Goal: Task Accomplishment & Management: Use online tool/utility

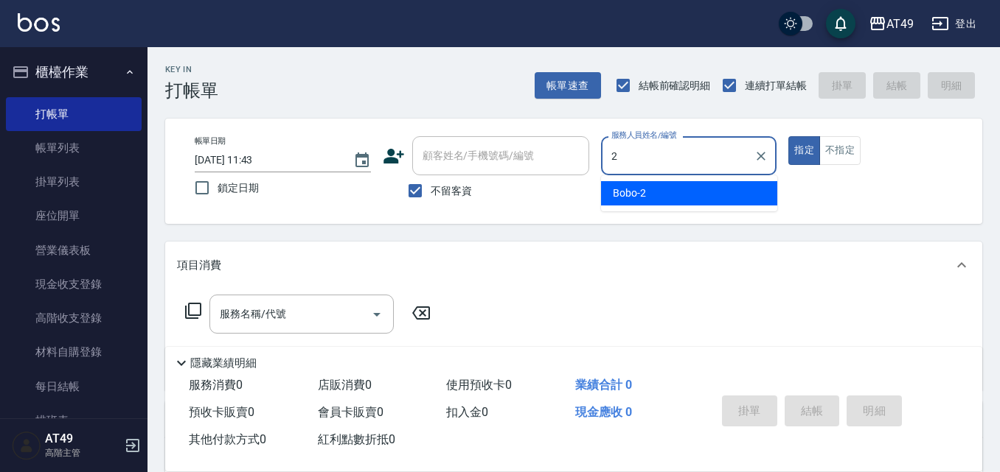
type input "2"
type button "true"
type input "Bobo-2"
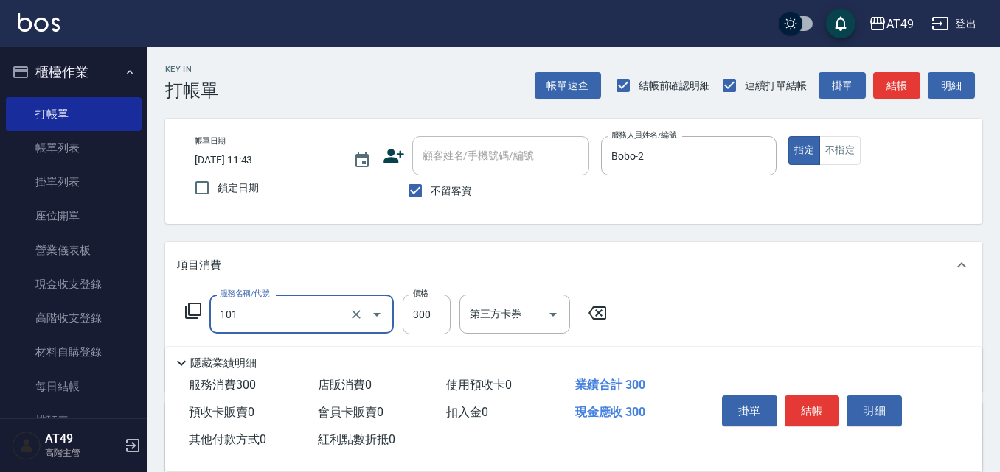
type input "一般洗髮(101)"
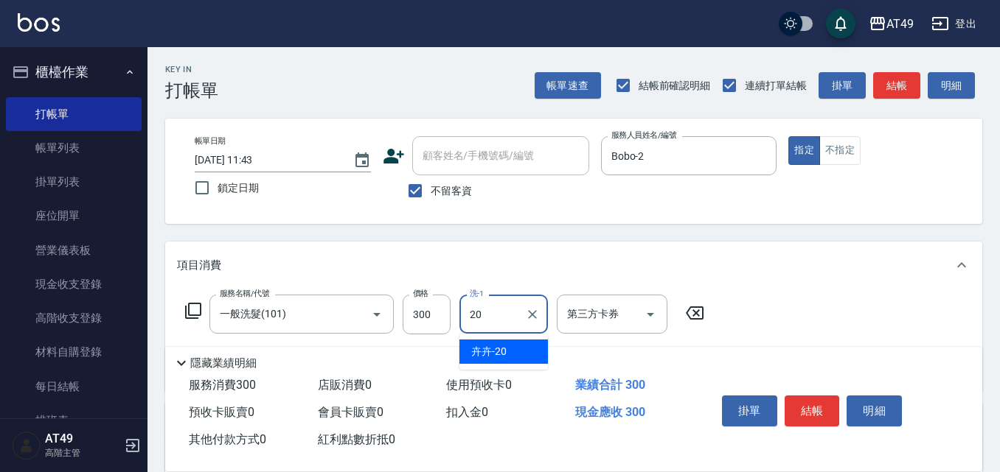
type input "卉卉-20"
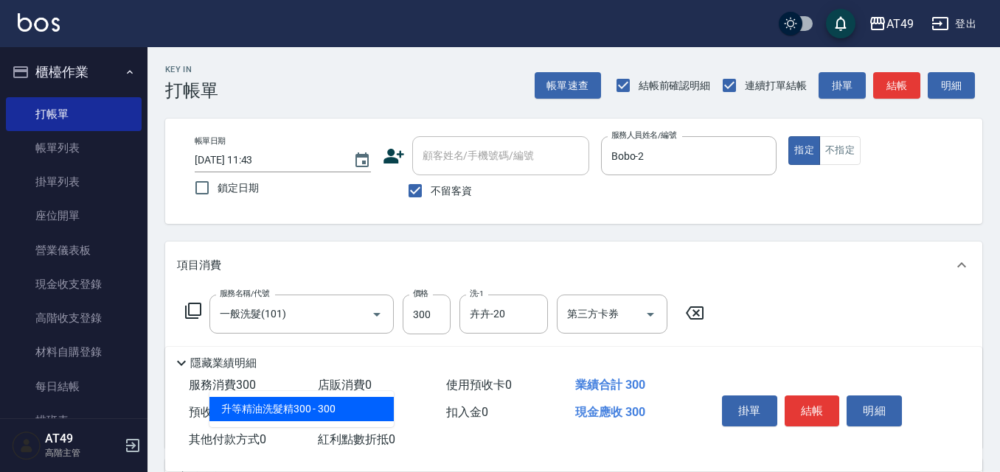
type input "升等精油洗髮精300(102)"
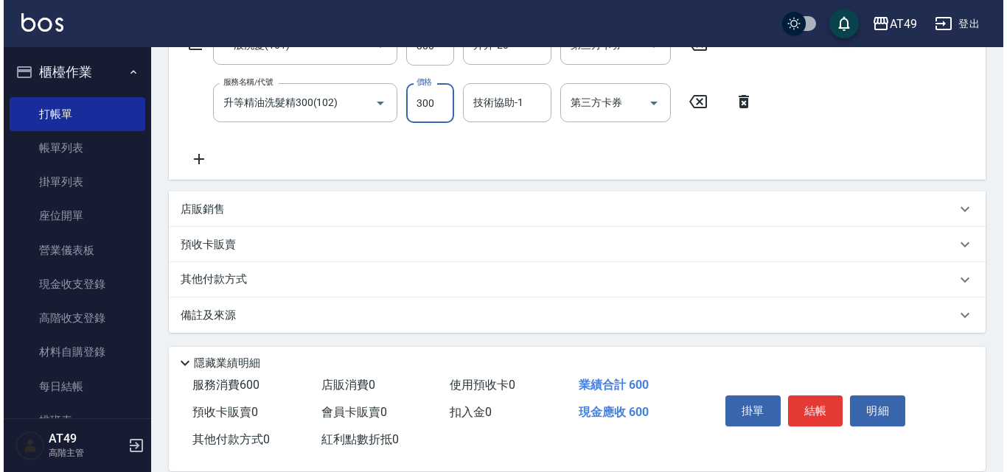
scroll to position [271, 0]
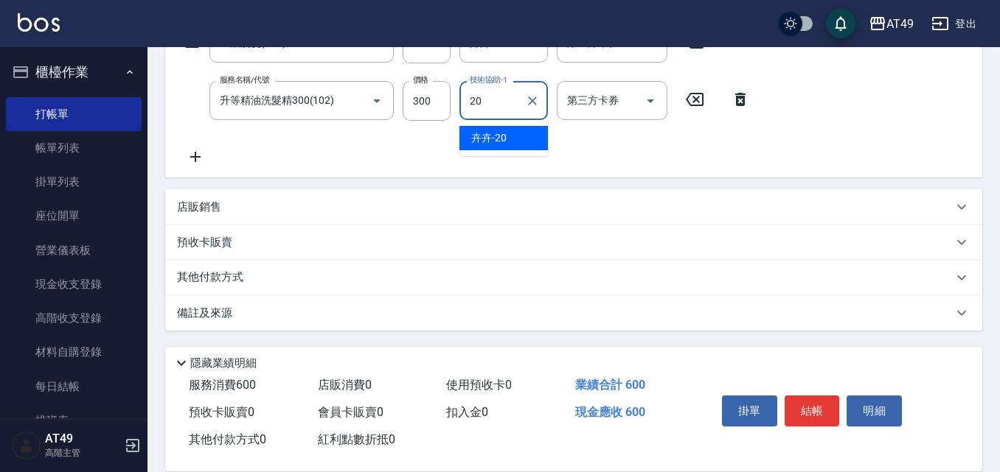
type input "卉卉-20"
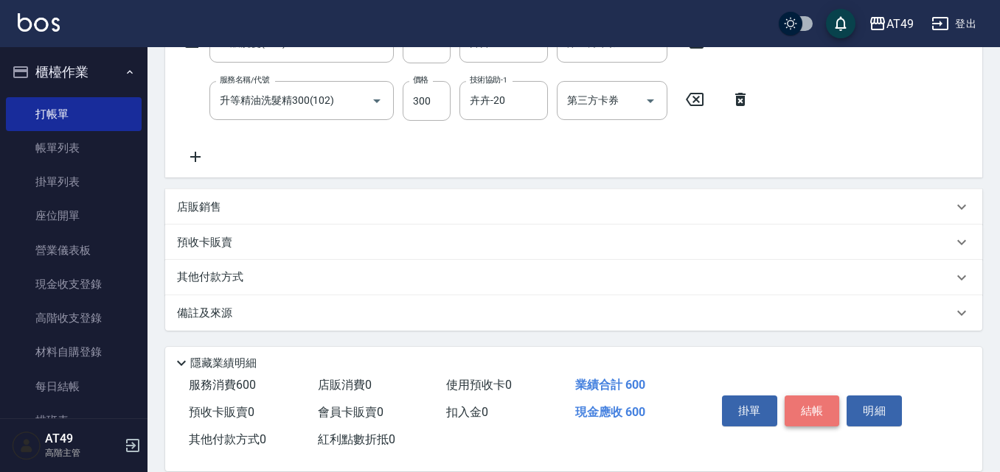
click at [820, 396] on button "結帳" at bounding box center [811, 411] width 55 height 31
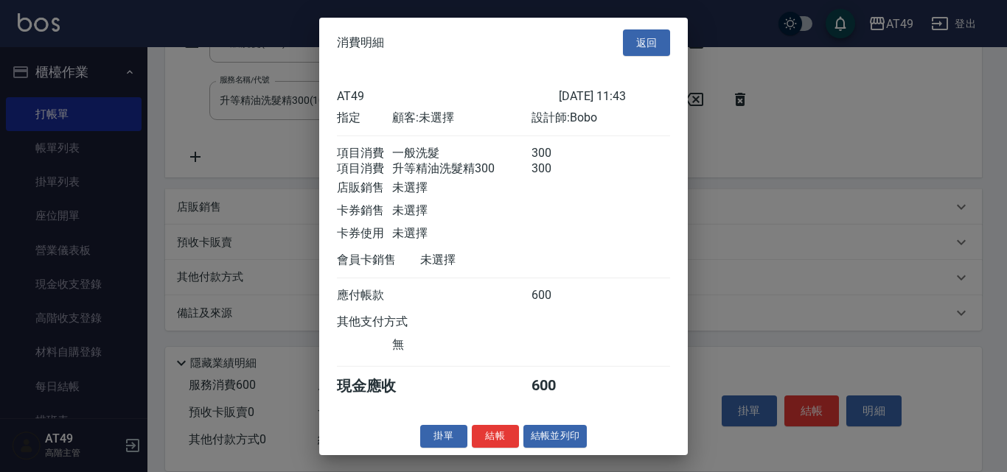
click at [508, 440] on button "結帳" at bounding box center [495, 436] width 47 height 23
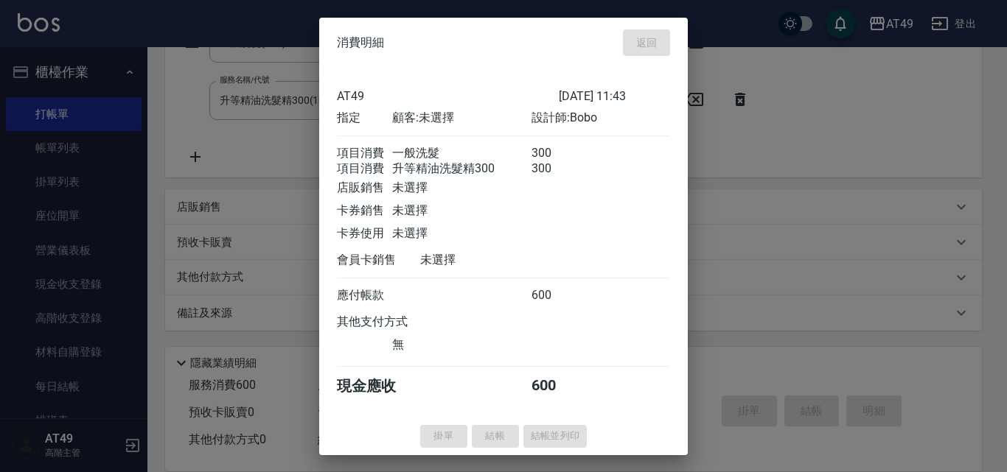
type input "[DATE] 12:36"
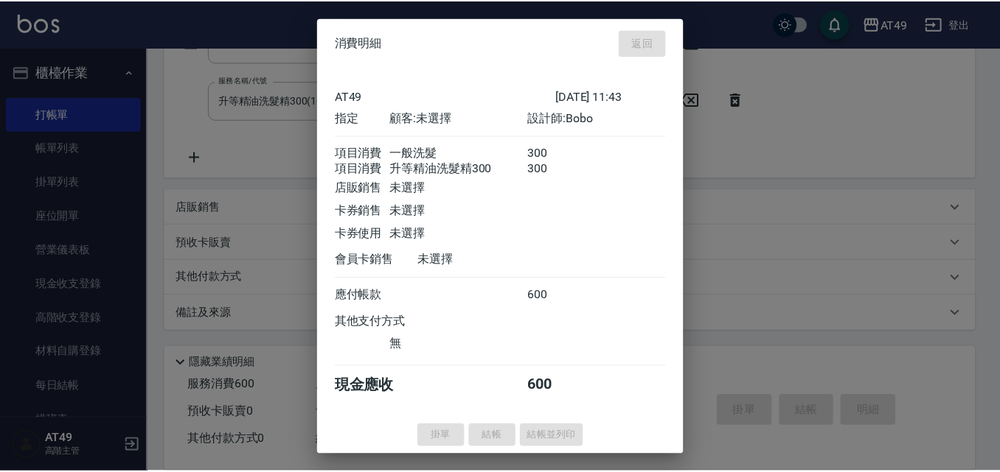
scroll to position [0, 0]
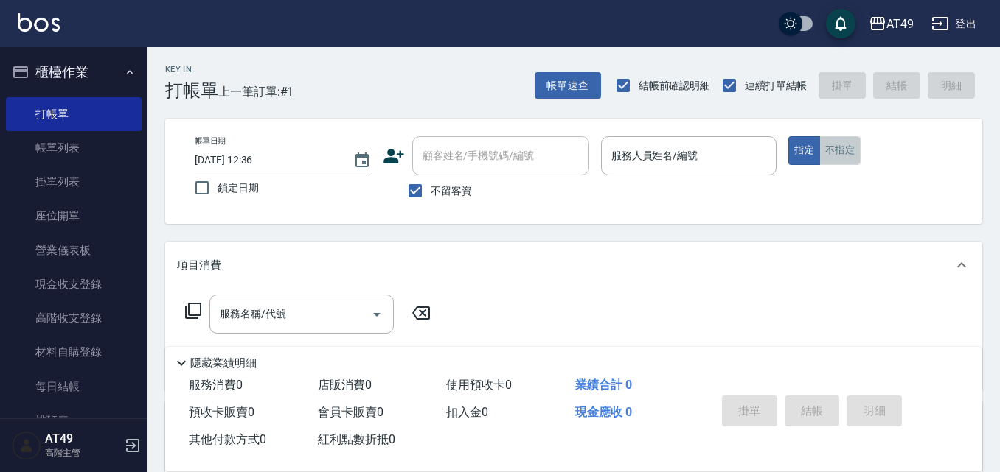
click at [848, 154] on button "不指定" at bounding box center [839, 150] width 41 height 29
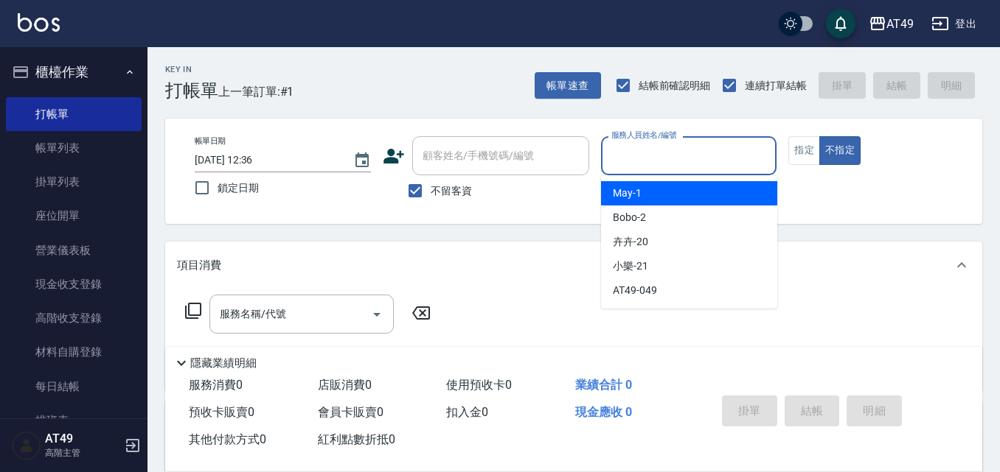
click at [689, 147] on input "服務人員姓名/編號" at bounding box center [688, 156] width 163 height 26
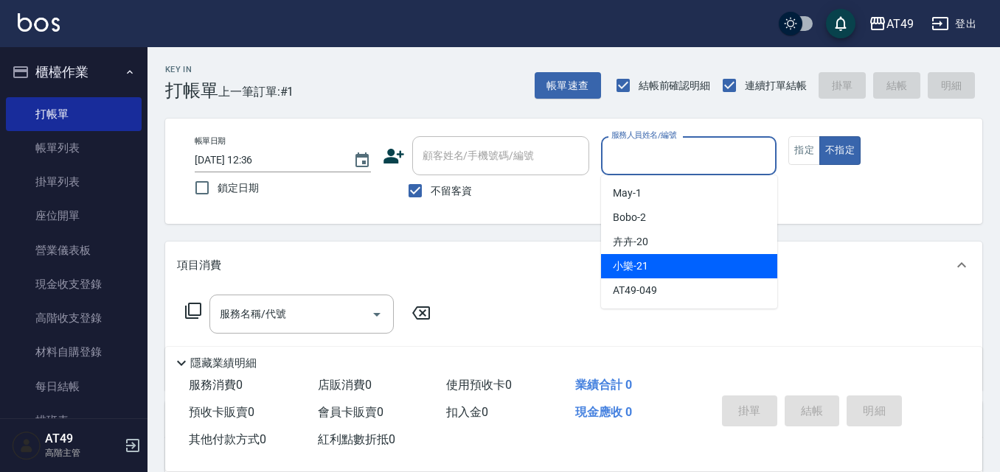
click at [643, 258] on div "小樂 -21" at bounding box center [689, 266] width 176 height 24
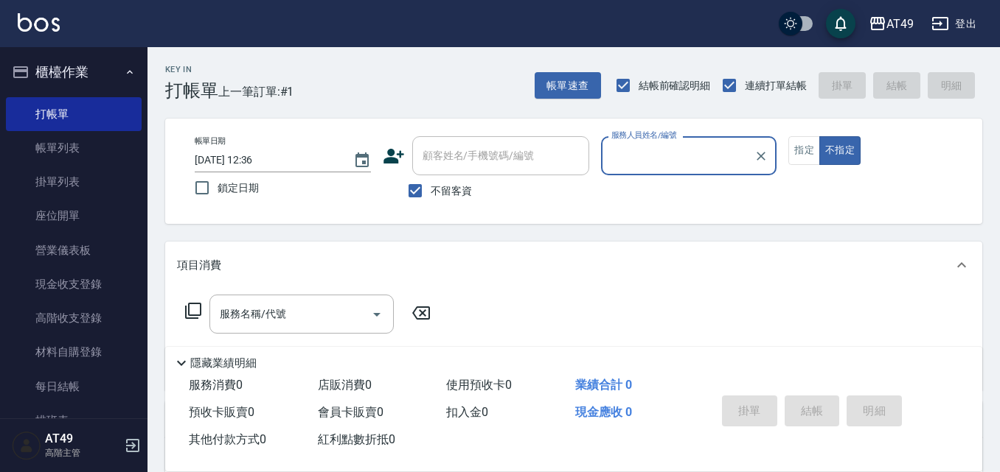
type input "小樂-21"
click at [383, 315] on icon "Open" at bounding box center [377, 315] width 18 height 18
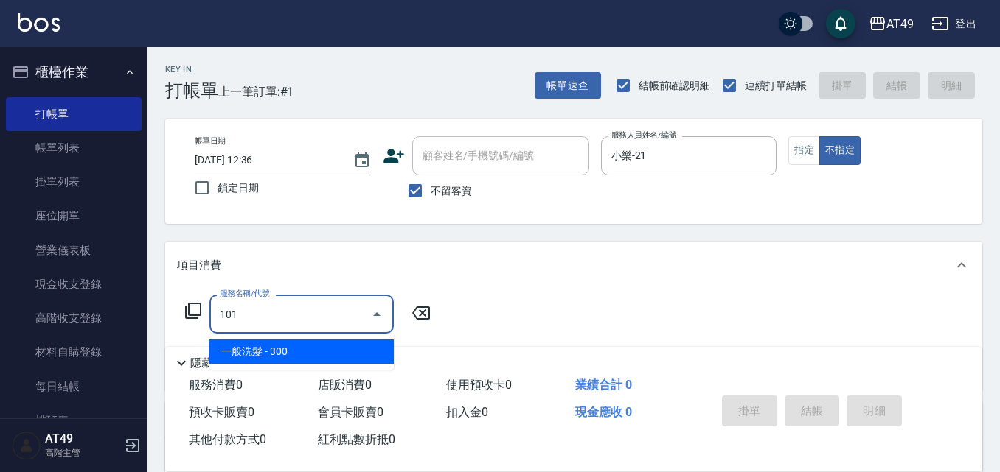
click at [315, 346] on span "一般洗髮 - 300" at bounding box center [301, 352] width 184 height 24
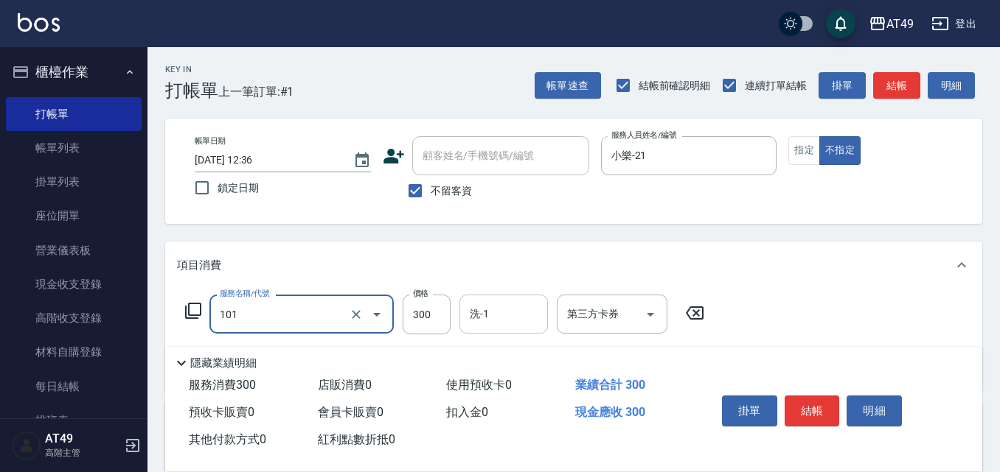
click at [514, 317] on input "洗-1" at bounding box center [503, 314] width 75 height 26
type input "一般洗髮(101)"
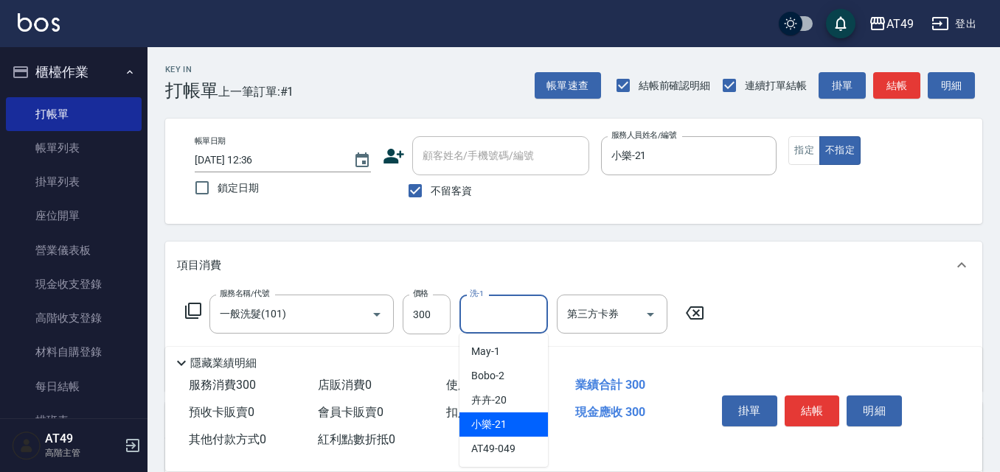
click at [500, 427] on span "小樂 -21" at bounding box center [488, 424] width 35 height 15
type input "小樂-21"
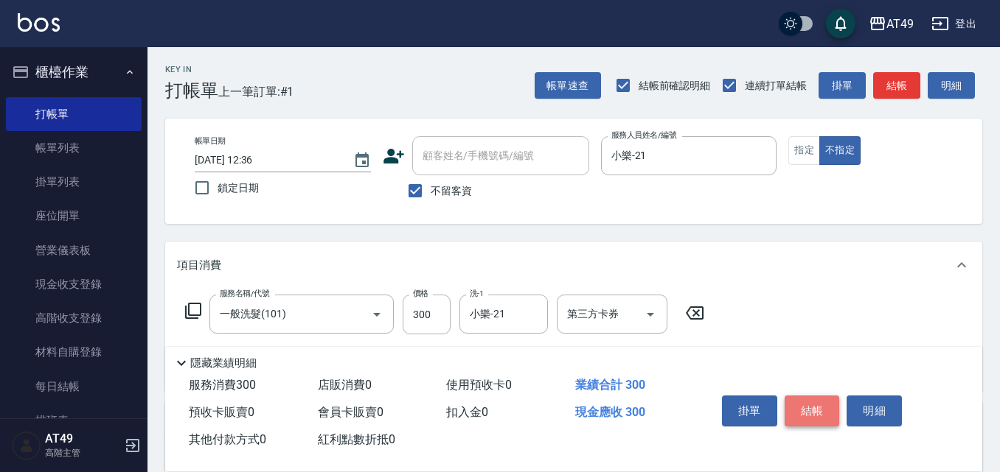
click at [812, 404] on button "結帳" at bounding box center [811, 411] width 55 height 31
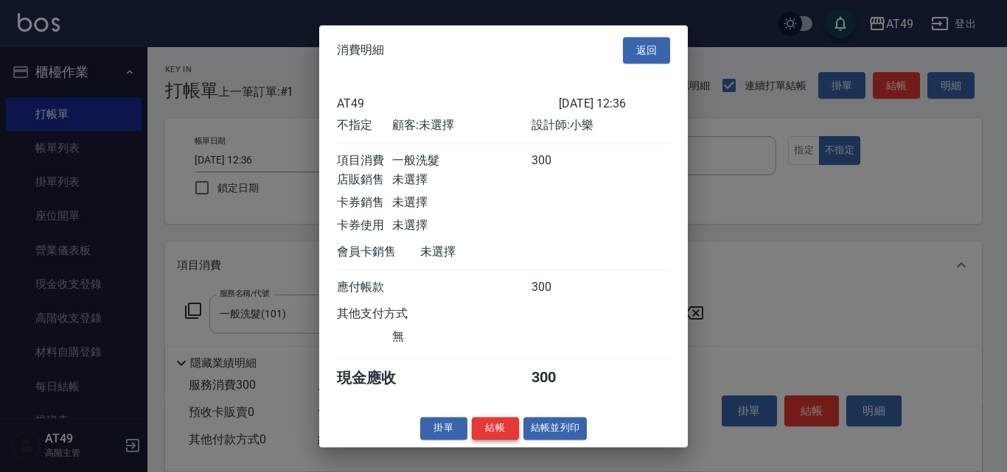
click at [500, 439] on button "結帳" at bounding box center [495, 428] width 47 height 23
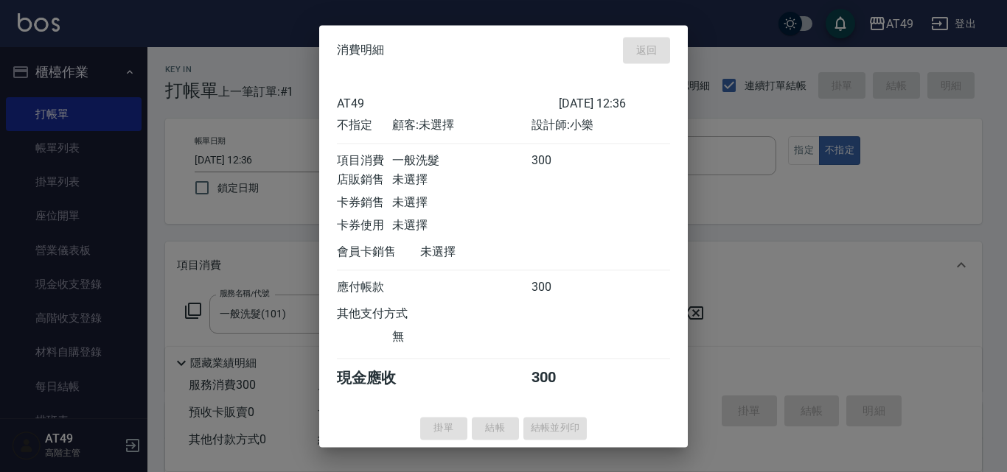
type input "[DATE] 12:54"
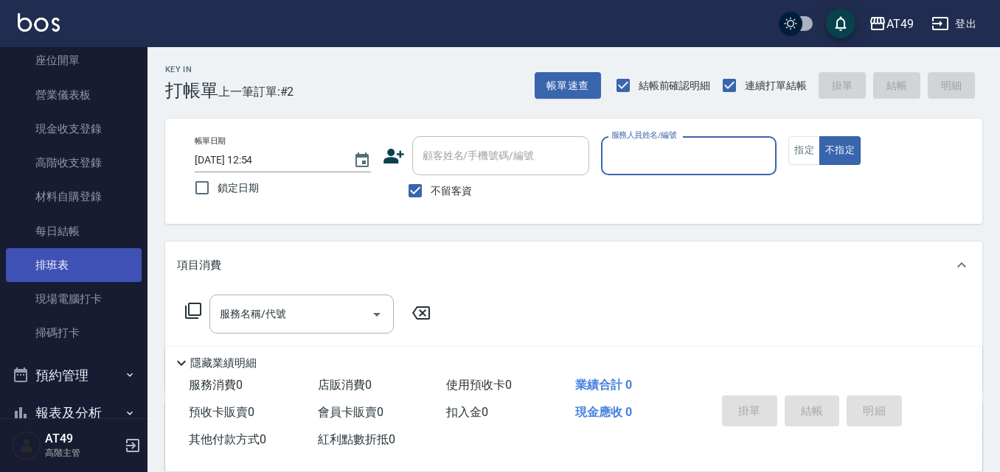
scroll to position [377, 0]
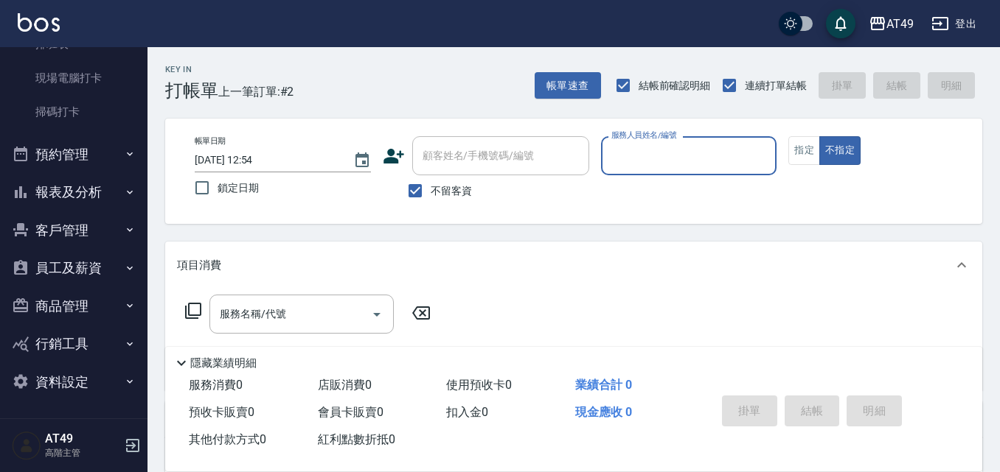
click at [99, 198] on button "報表及分析" at bounding box center [74, 192] width 136 height 38
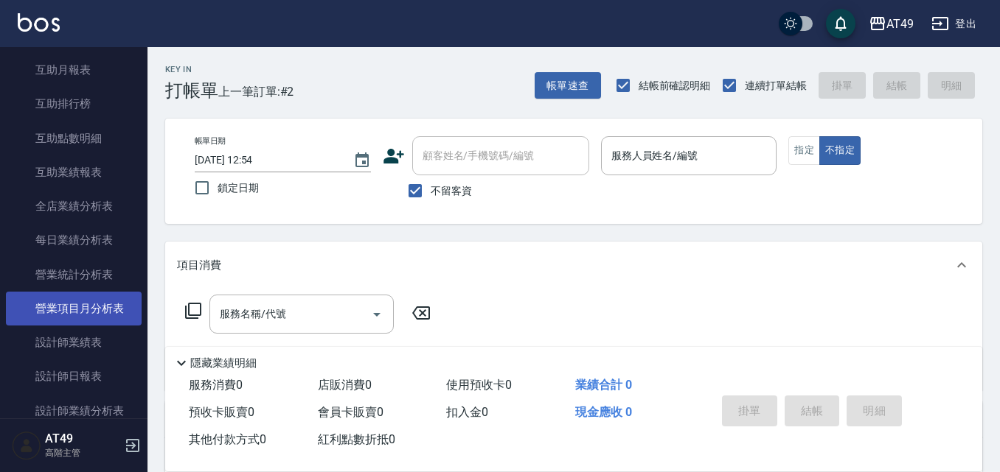
scroll to position [819, 0]
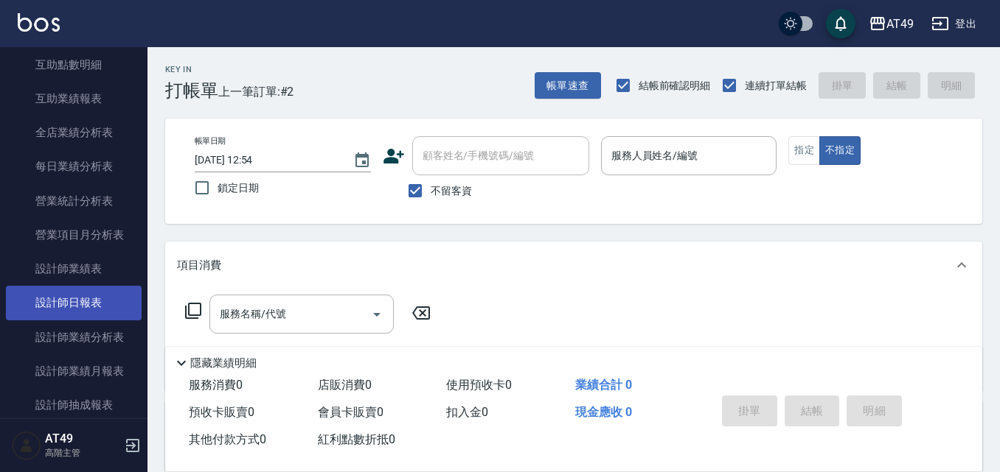
click at [93, 299] on link "設計師日報表" at bounding box center [74, 303] width 136 height 34
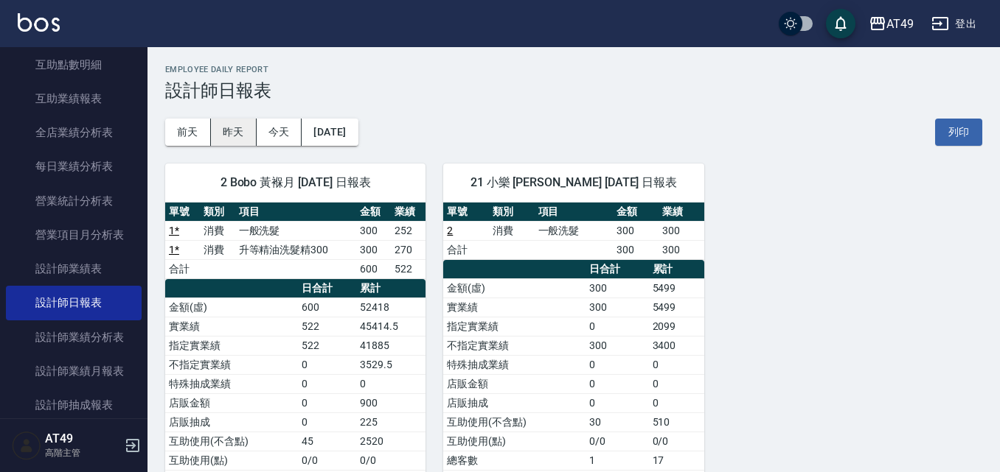
click at [241, 133] on button "昨天" at bounding box center [234, 132] width 46 height 27
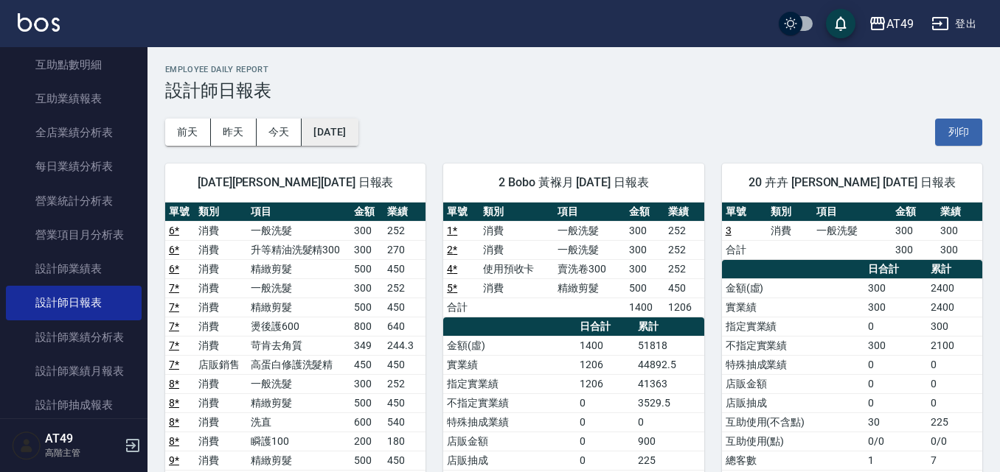
click at [357, 139] on button "[DATE]" at bounding box center [329, 132] width 56 height 27
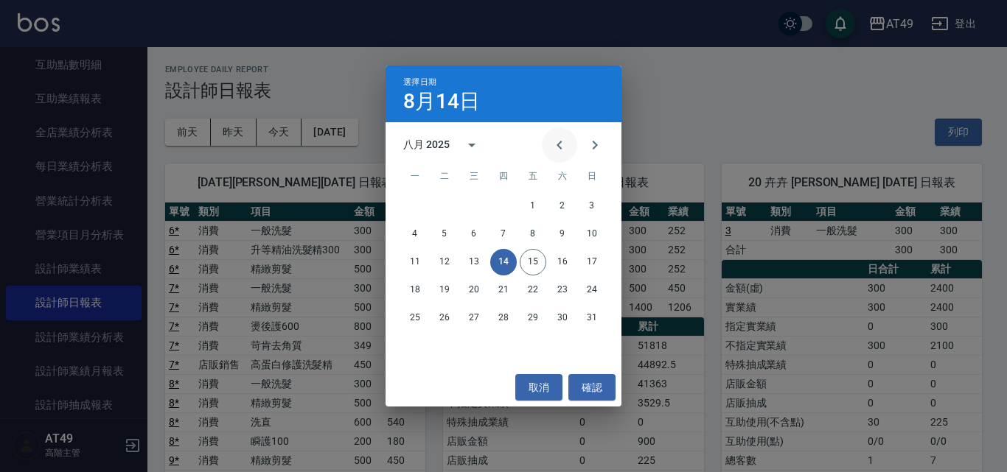
click at [566, 139] on icon "Previous month" at bounding box center [560, 145] width 18 height 18
click at [425, 254] on button "14" at bounding box center [415, 262] width 27 height 27
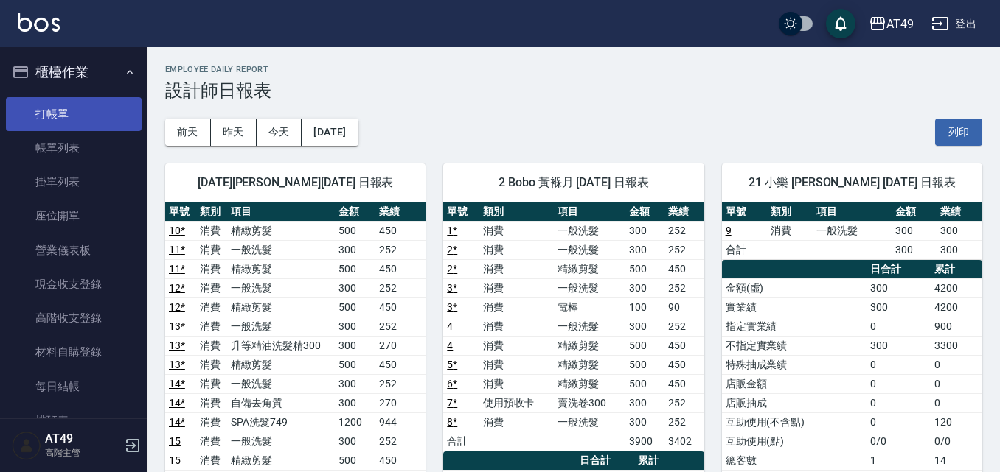
click at [105, 108] on link "打帳單" at bounding box center [74, 114] width 136 height 34
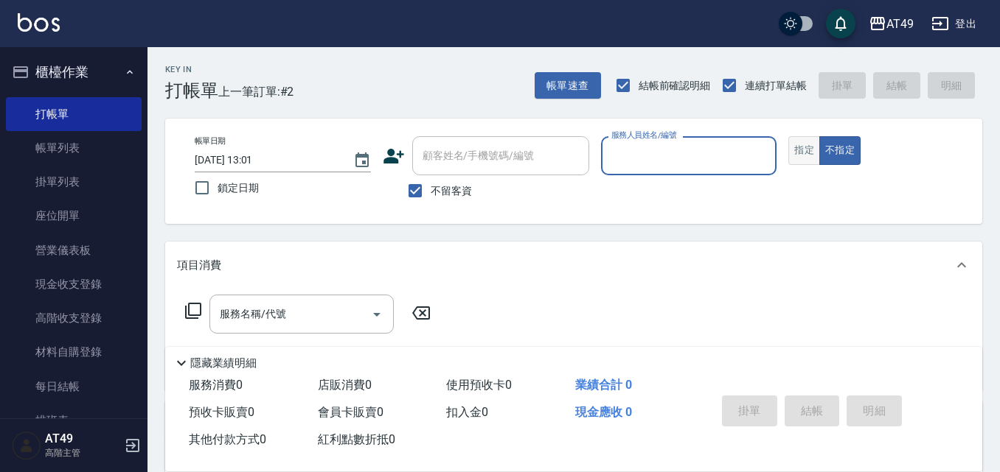
click at [798, 150] on button "指定" at bounding box center [804, 150] width 32 height 29
